Goal: Task Accomplishment & Management: Use online tool/utility

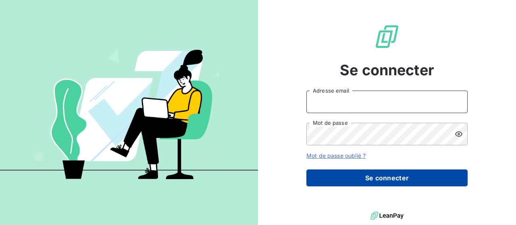
type input "[EMAIL_ADDRESS][DOMAIN_NAME]"
click at [374, 180] on button "Se connecter" at bounding box center [386, 178] width 161 height 17
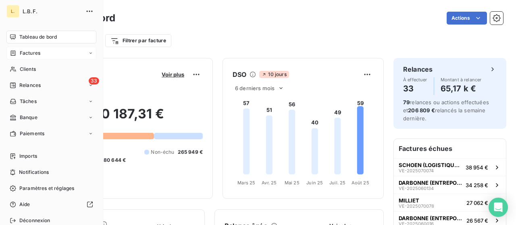
click at [29, 49] on div "Factures" at bounding box center [51, 53] width 90 height 13
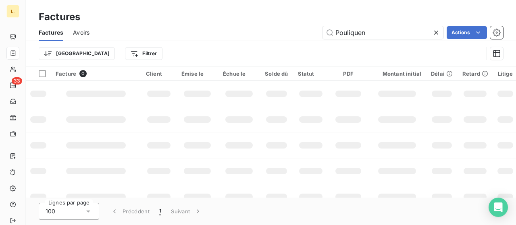
drag, startPoint x: 367, startPoint y: 35, endPoint x: 305, endPoint y: 34, distance: 61.7
click at [305, 34] on div "Pouliquen Actions" at bounding box center [301, 32] width 404 height 13
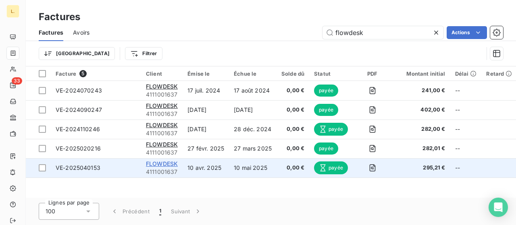
type input "flowdesk"
click at [171, 162] on span "FLOWDESK" at bounding box center [162, 163] width 32 height 7
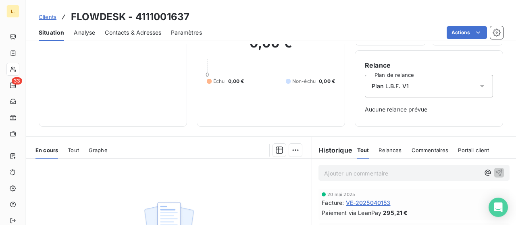
scroll to position [161, 0]
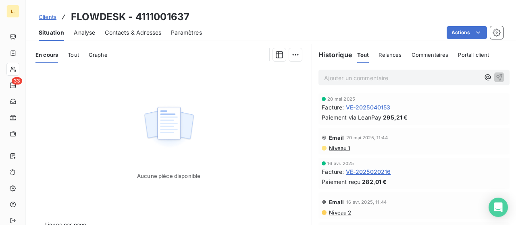
click at [354, 107] on span "VE-2025040153" at bounding box center [368, 107] width 45 height 8
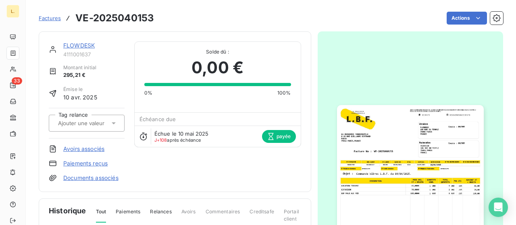
click at [404, 134] on img "button" at bounding box center [410, 208] width 147 height 207
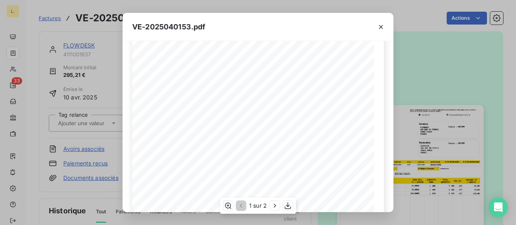
scroll to position [40, 0]
click at [381, 31] on button "button" at bounding box center [380, 27] width 13 height 13
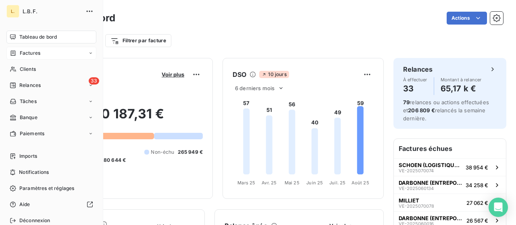
click at [38, 58] on div "Factures" at bounding box center [51, 53] width 90 height 13
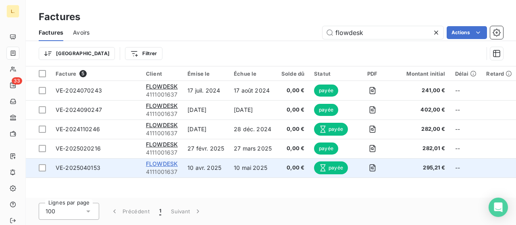
click at [171, 162] on span "FLOWDESK" at bounding box center [162, 163] width 32 height 7
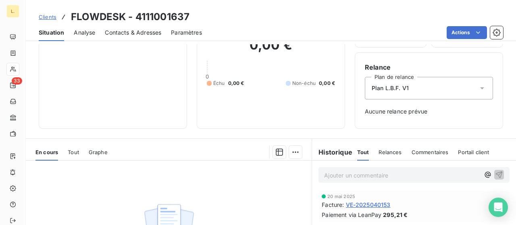
scroll to position [121, 0]
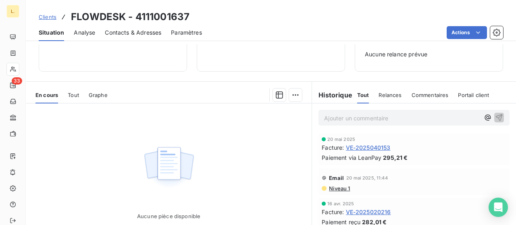
click at [364, 147] on span "VE-2025040153" at bounding box center [368, 147] width 45 height 8
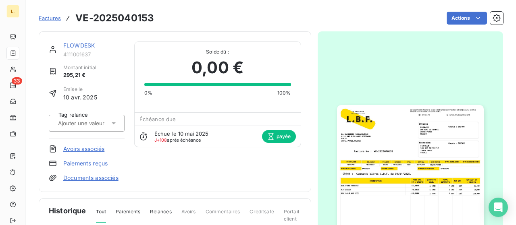
click at [445, 139] on img "button" at bounding box center [410, 208] width 147 height 207
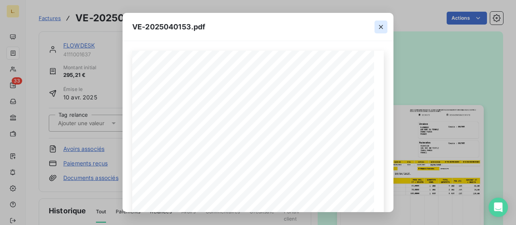
click at [381, 25] on icon "button" at bounding box center [381, 27] width 8 height 8
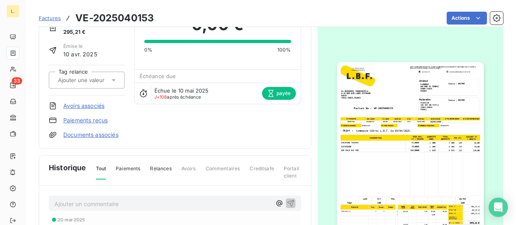
scroll to position [173, 0]
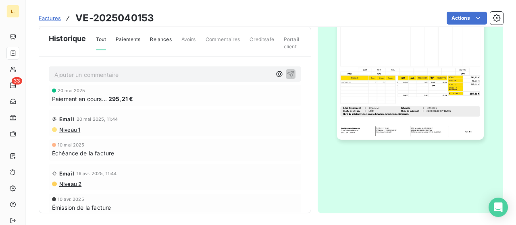
click at [448, 91] on img "button" at bounding box center [410, 36] width 147 height 207
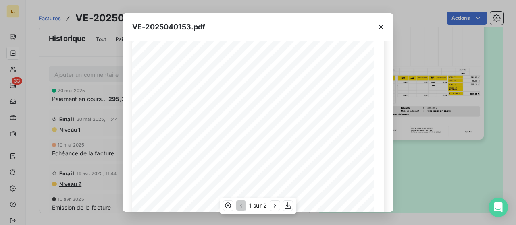
scroll to position [40, 0]
click at [384, 23] on icon "button" at bounding box center [381, 27] width 8 height 8
